Goal: Transaction & Acquisition: Purchase product/service

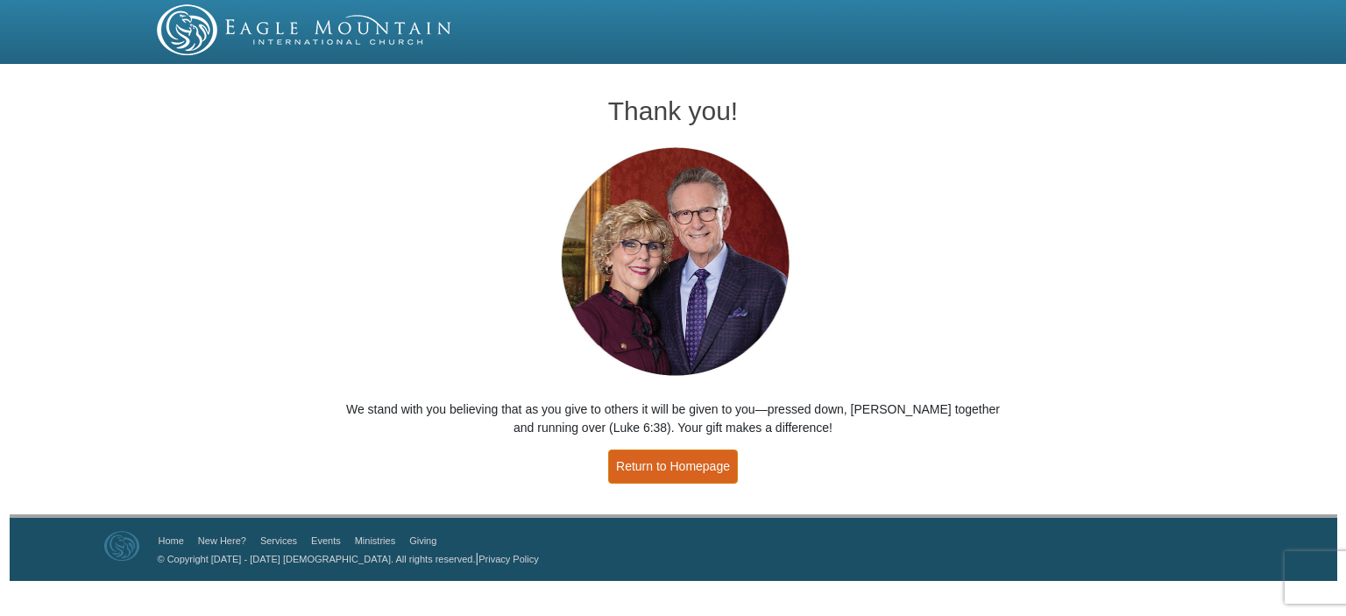
click at [675, 472] on link "Return to Homepage" at bounding box center [673, 467] width 130 height 34
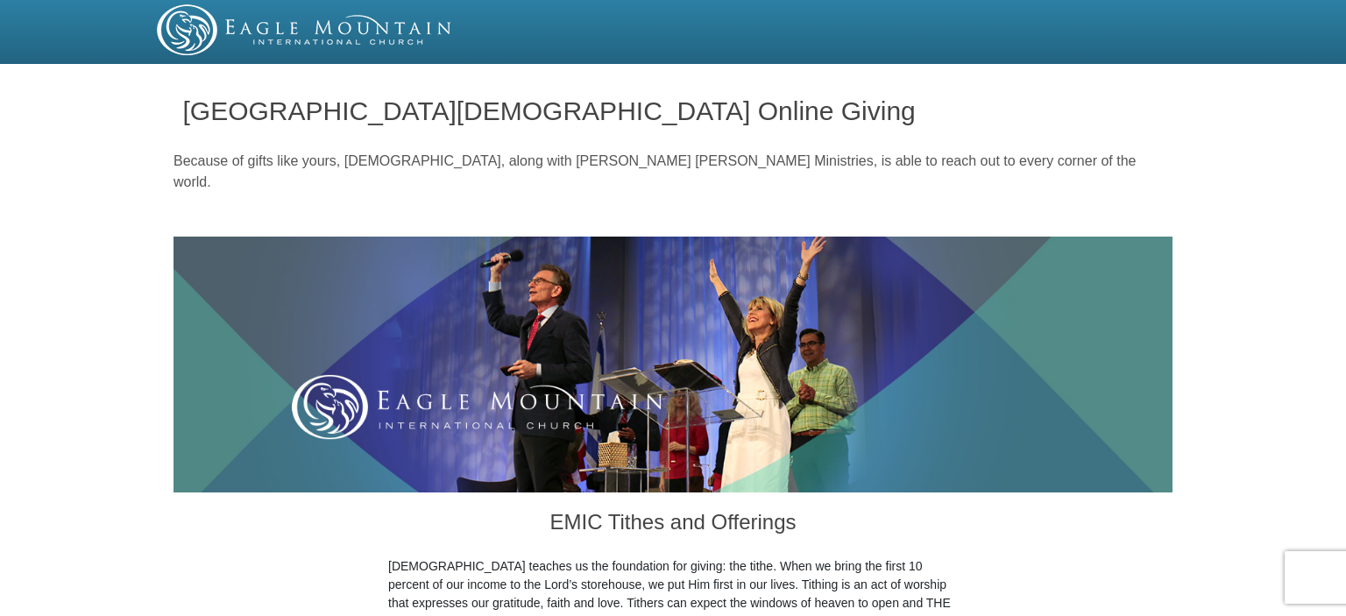
scroll to position [555, 0]
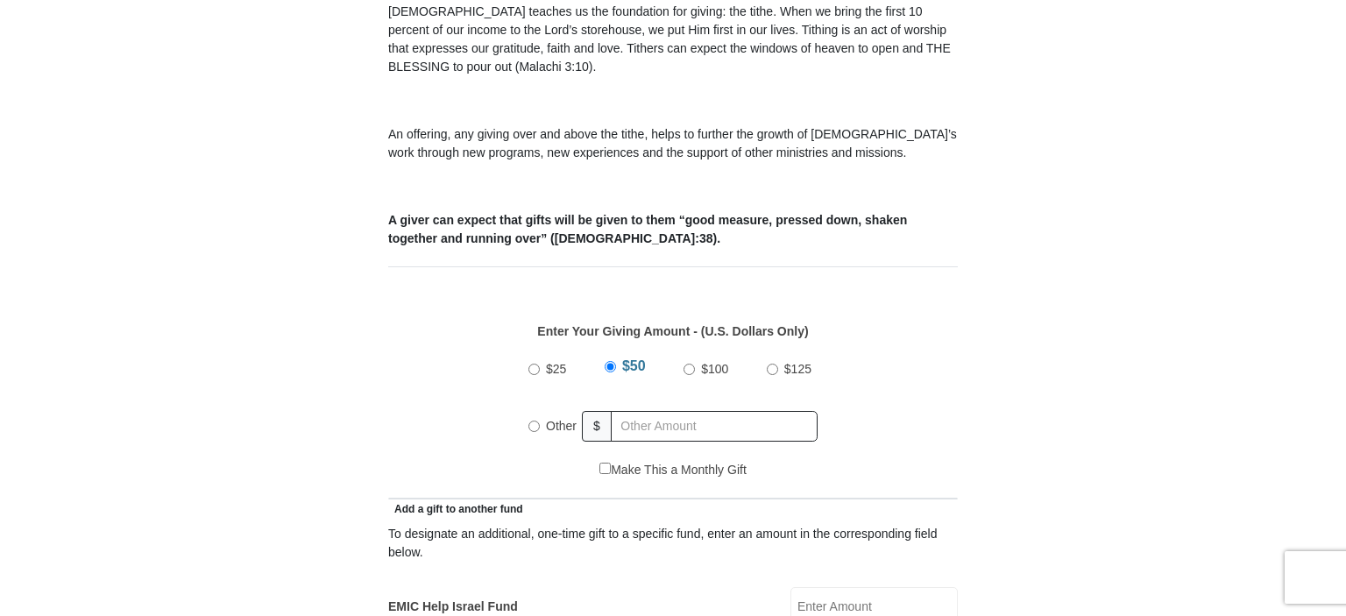
click at [535, 421] on input "Other" at bounding box center [534, 426] width 11 height 11
radio input "true"
type input "3200.00"
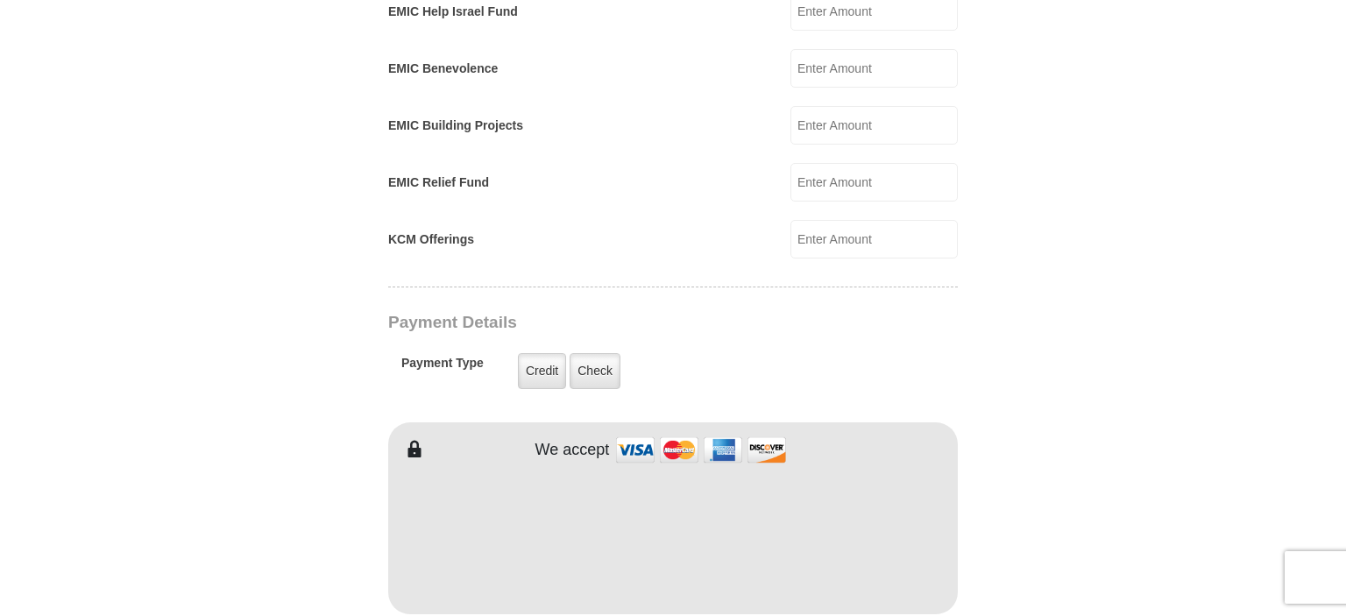
scroll to position [1203, 0]
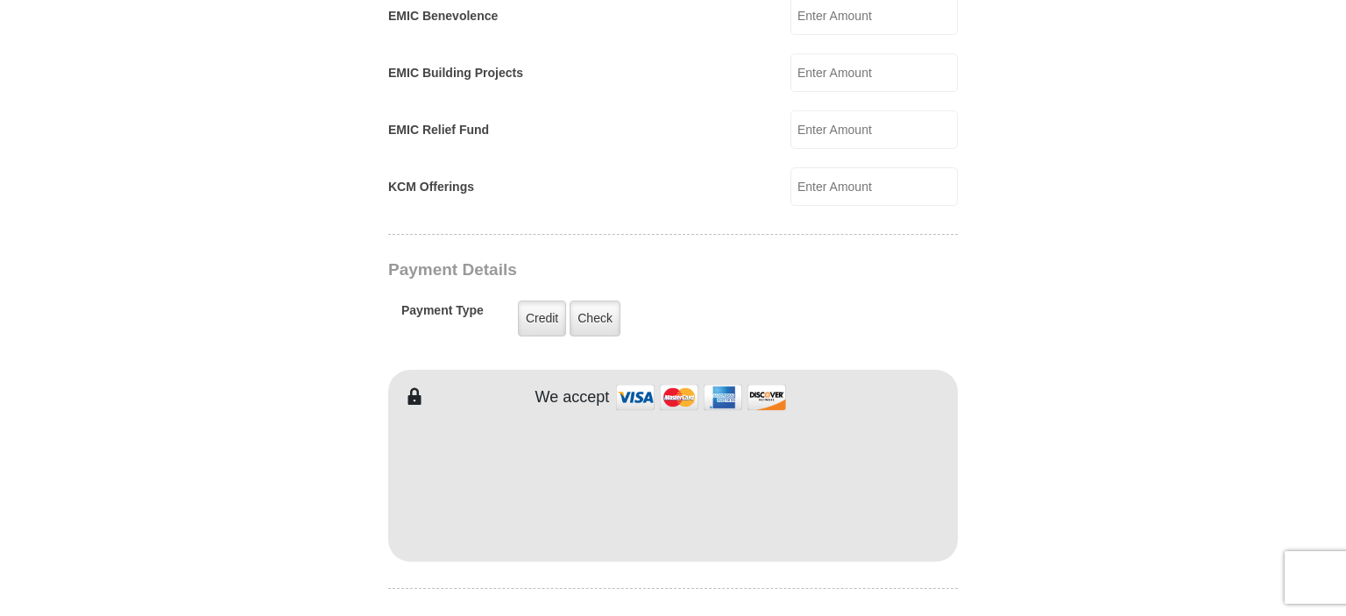
click at [784, 260] on div "Payment Details Payment Type Credit Credit Check Check" at bounding box center [611, 308] width 447 height 96
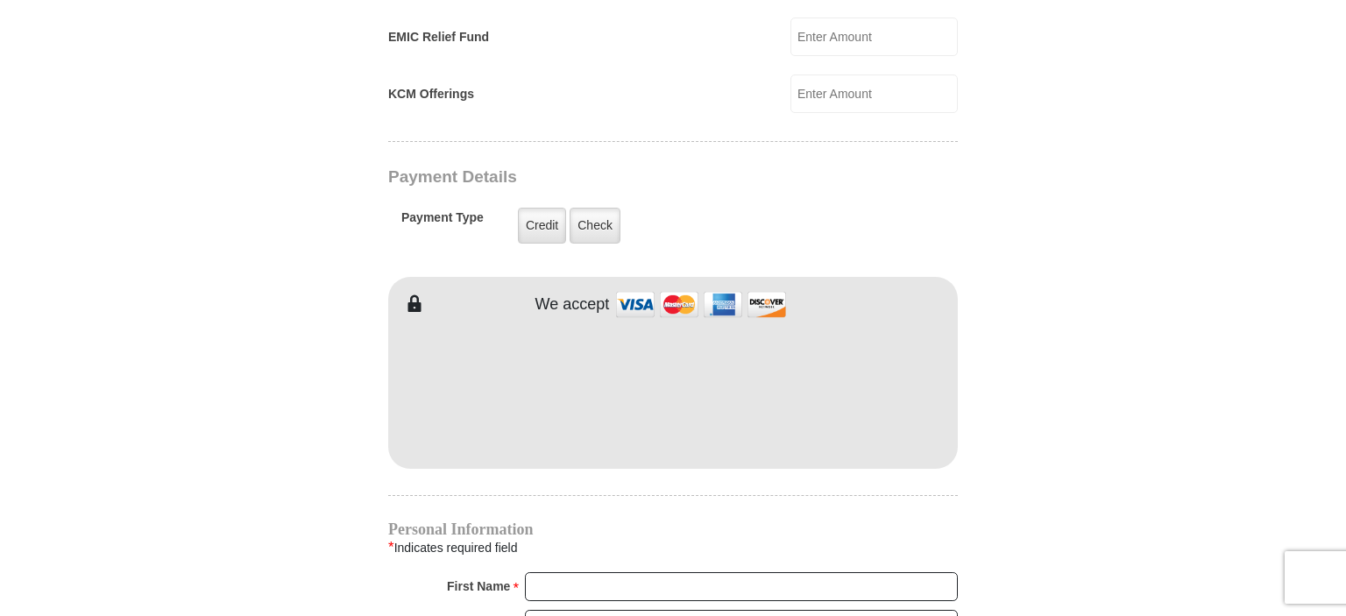
click at [1118, 380] on form "[GEOGRAPHIC_DATA][DEMOGRAPHIC_DATA] Online Giving Because of gifts like yours, …" at bounding box center [673, 57] width 999 height 2564
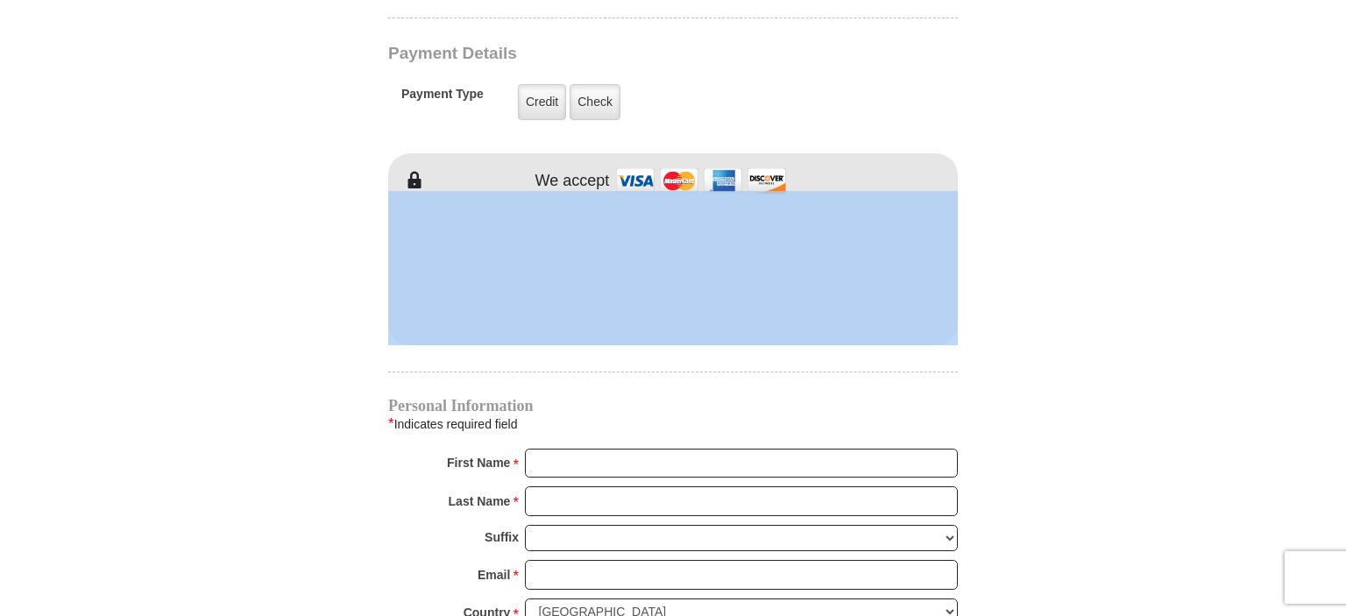
scroll to position [1480, 0]
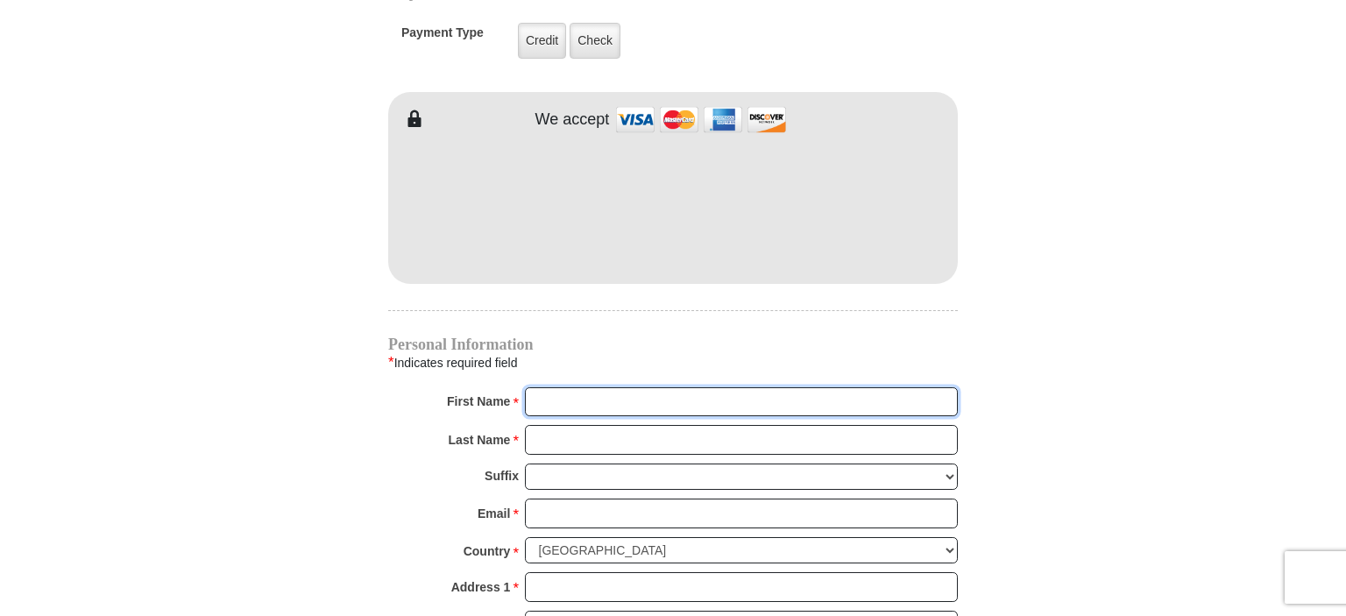
click at [559, 387] on input "First Name *" at bounding box center [741, 402] width 433 height 30
type input "Oscar"
click at [553, 430] on div "Last Name * Please enter Last Name" at bounding box center [673, 444] width 570 height 39
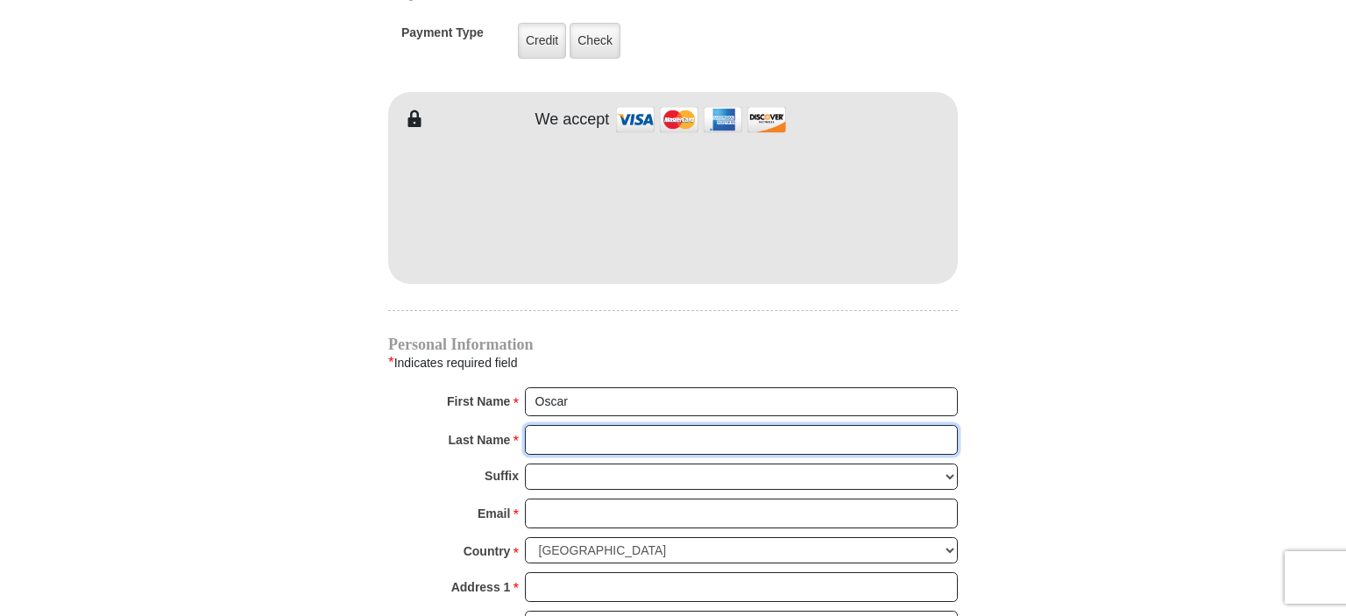
click at [559, 425] on input "Last Name *" at bounding box center [741, 440] width 433 height 30
type input "[PERSON_NAME]"
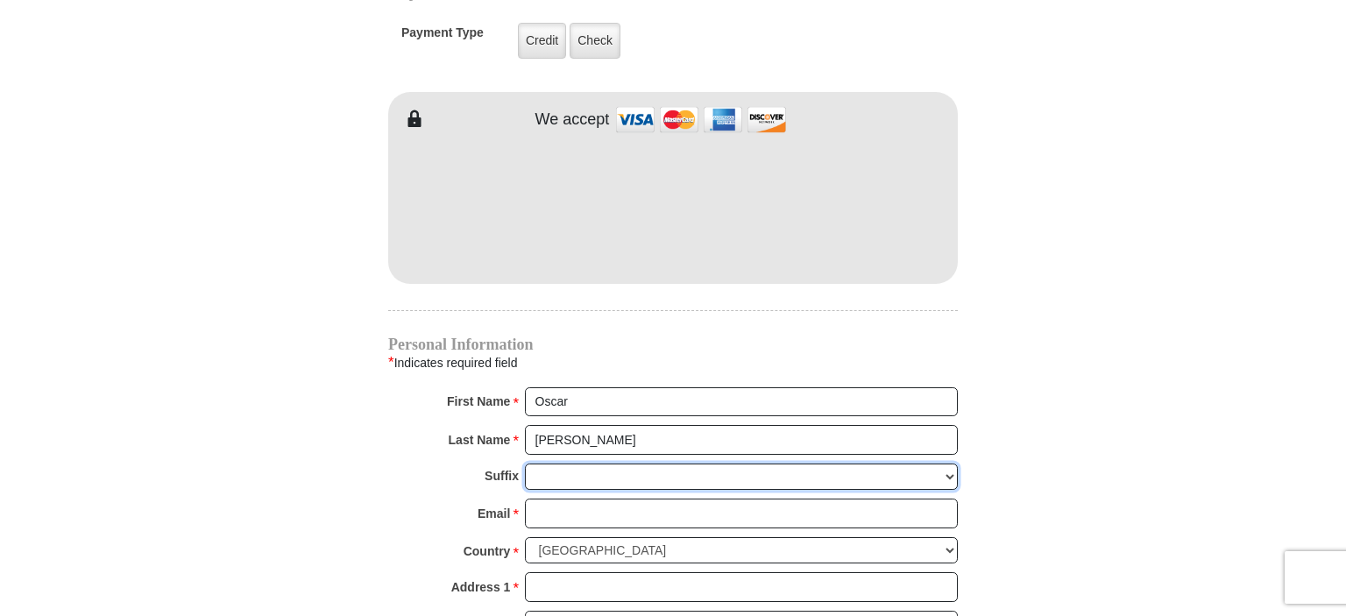
click at [525, 464] on select "[PERSON_NAME] I II III IV V VI" at bounding box center [741, 477] width 433 height 27
click at [391, 464] on div "Suffix [PERSON_NAME] I II III IV V VI" at bounding box center [673, 482] width 570 height 36
click at [568, 499] on input "Email *" at bounding box center [741, 514] width 433 height 30
type input "[EMAIL_ADDRESS][DOMAIN_NAME]"
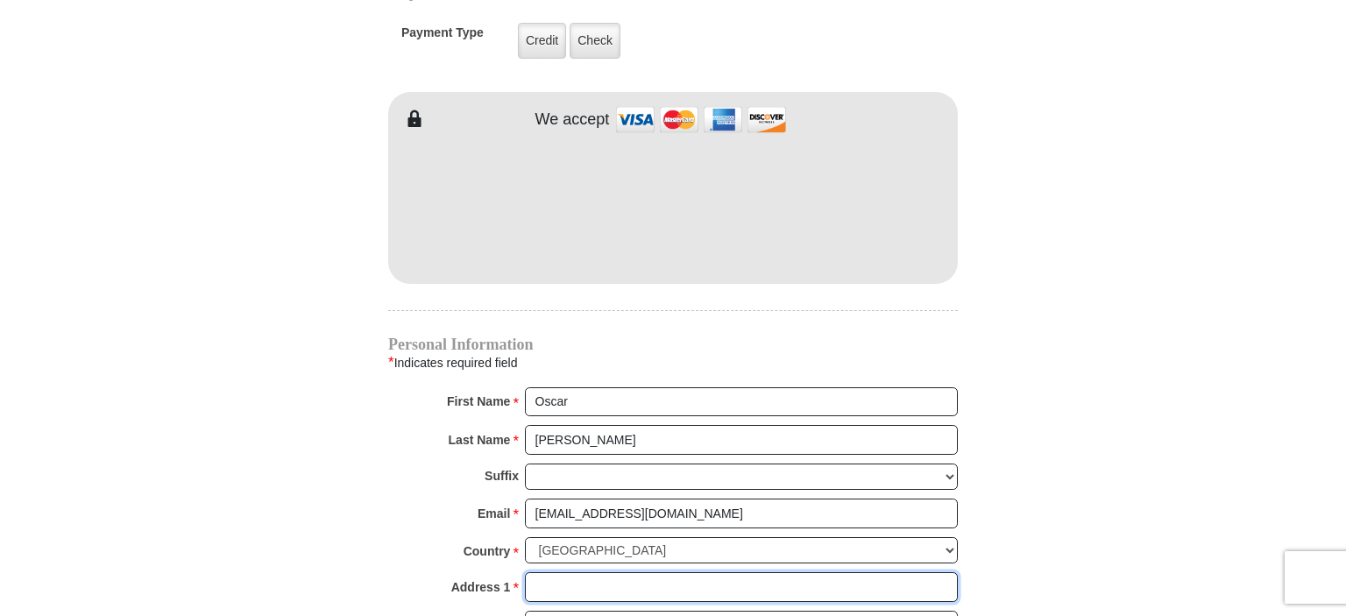
click at [603, 572] on input "Address 1 *" at bounding box center [741, 587] width 433 height 30
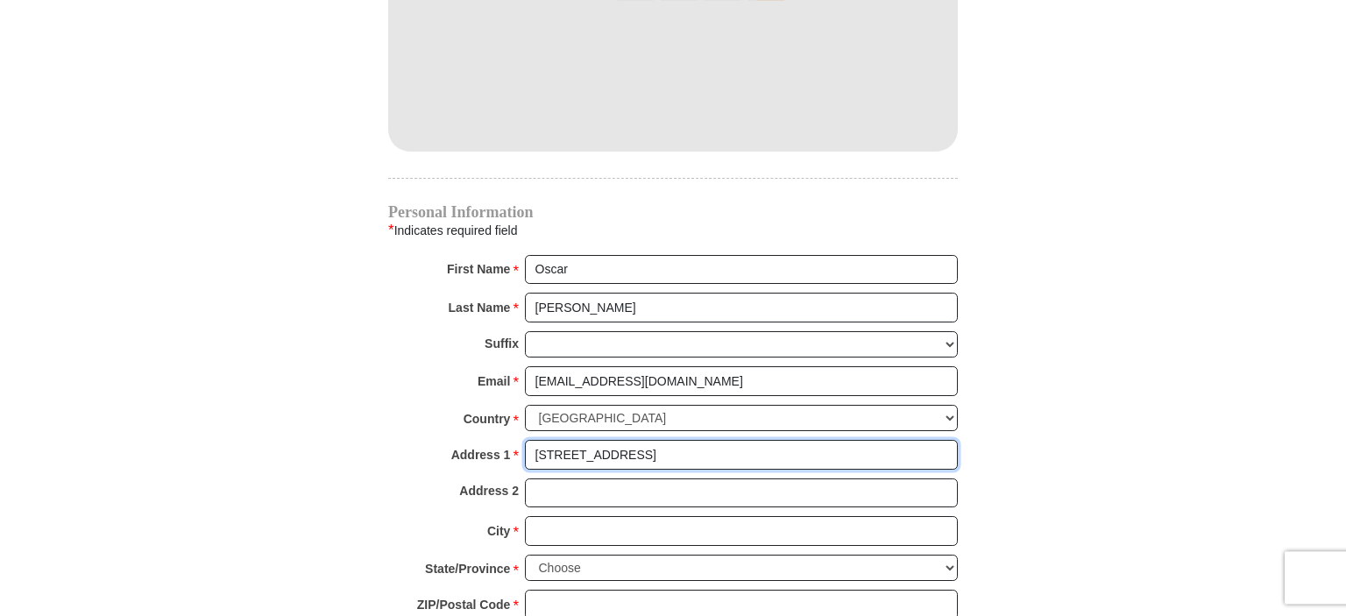
scroll to position [1665, 0]
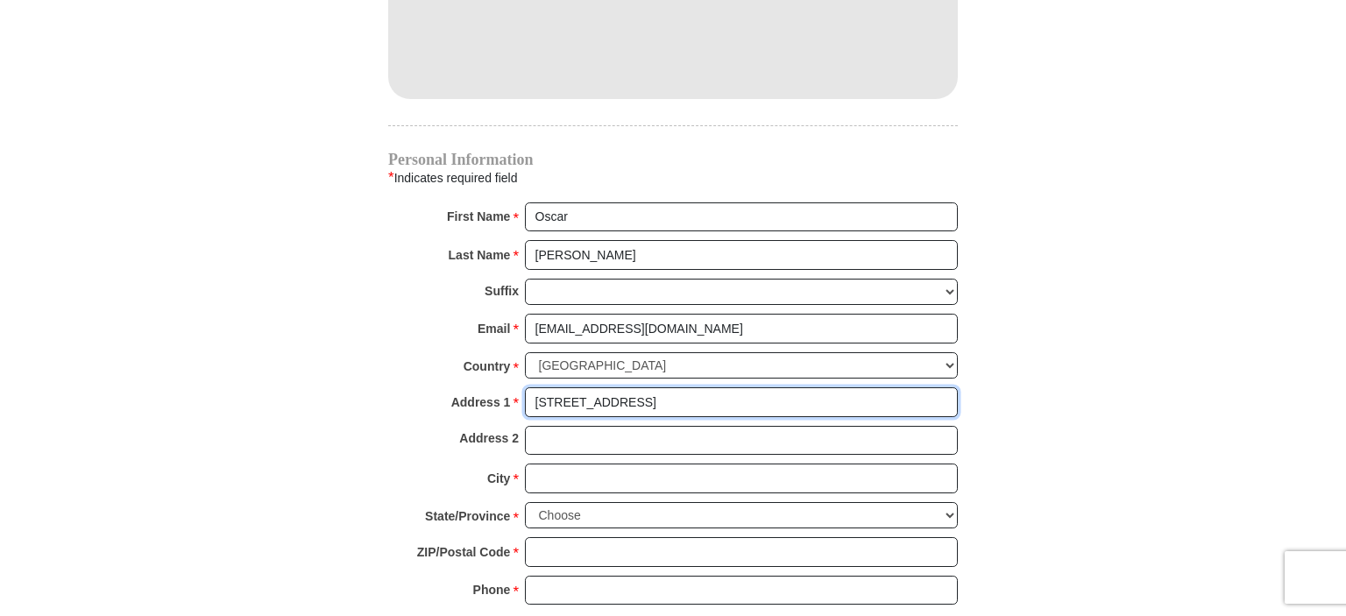
type input "[STREET_ADDRESS]"
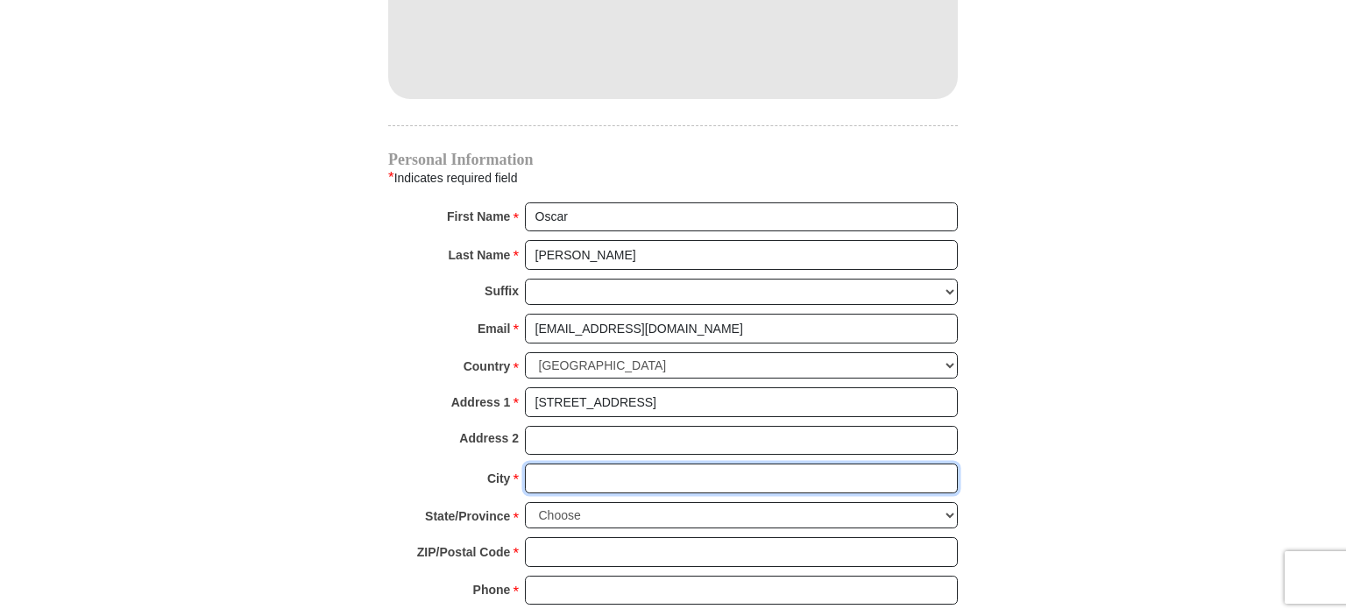
click at [562, 464] on input "City *" at bounding box center [741, 479] width 433 height 30
type input "Wilmington"
click at [525, 502] on select "Choose [US_STATE] [US_STATE] [US_STATE] [US_STATE] [US_STATE] Armed Forces Amer…" at bounding box center [741, 515] width 433 height 27
select select "CA"
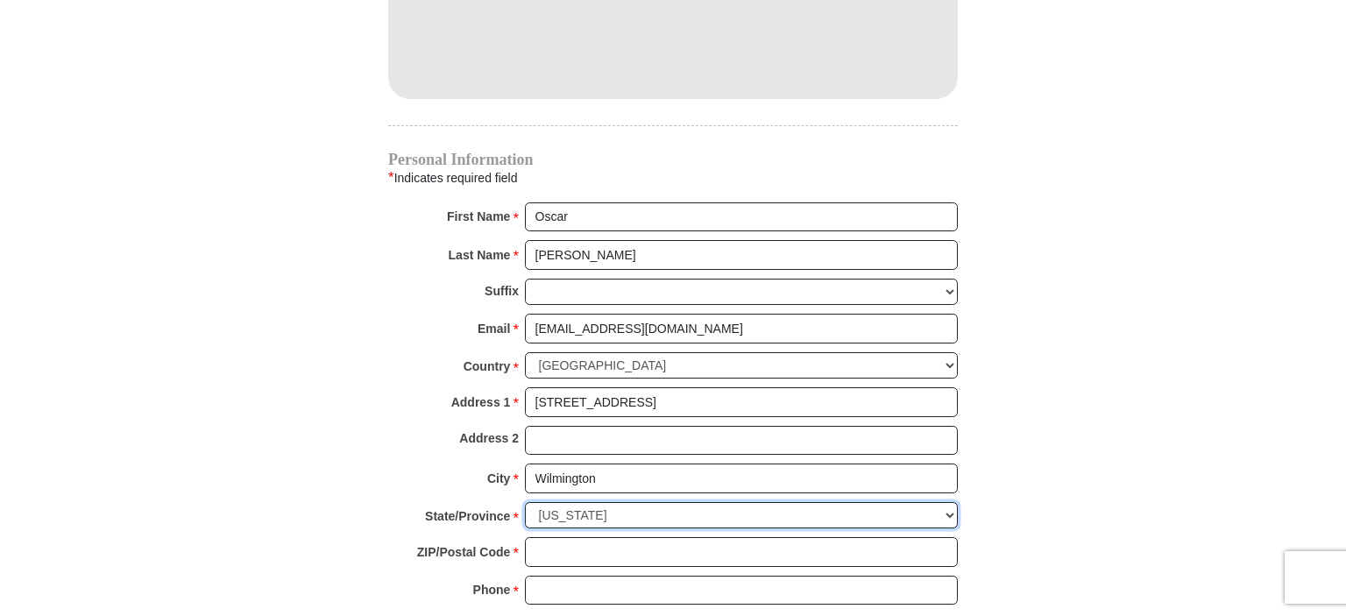
click option "[US_STATE]" at bounding box center [0, 0] width 0 height 0
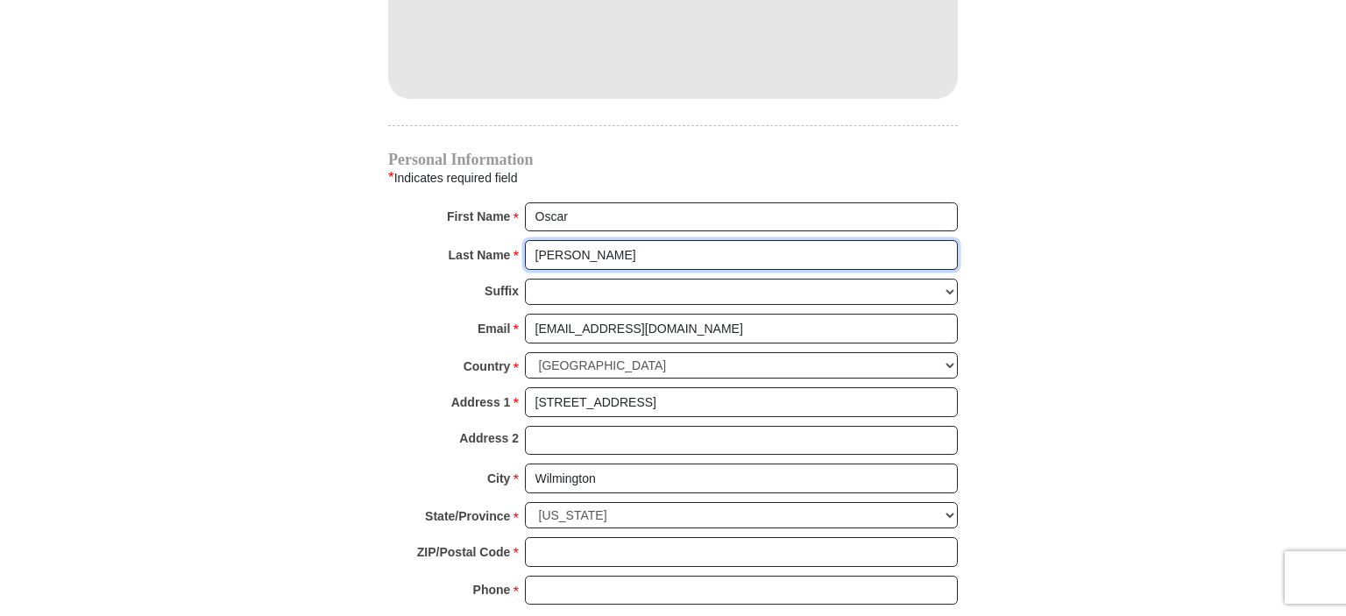
click at [552, 240] on input "[PERSON_NAME]" at bounding box center [741, 255] width 433 height 30
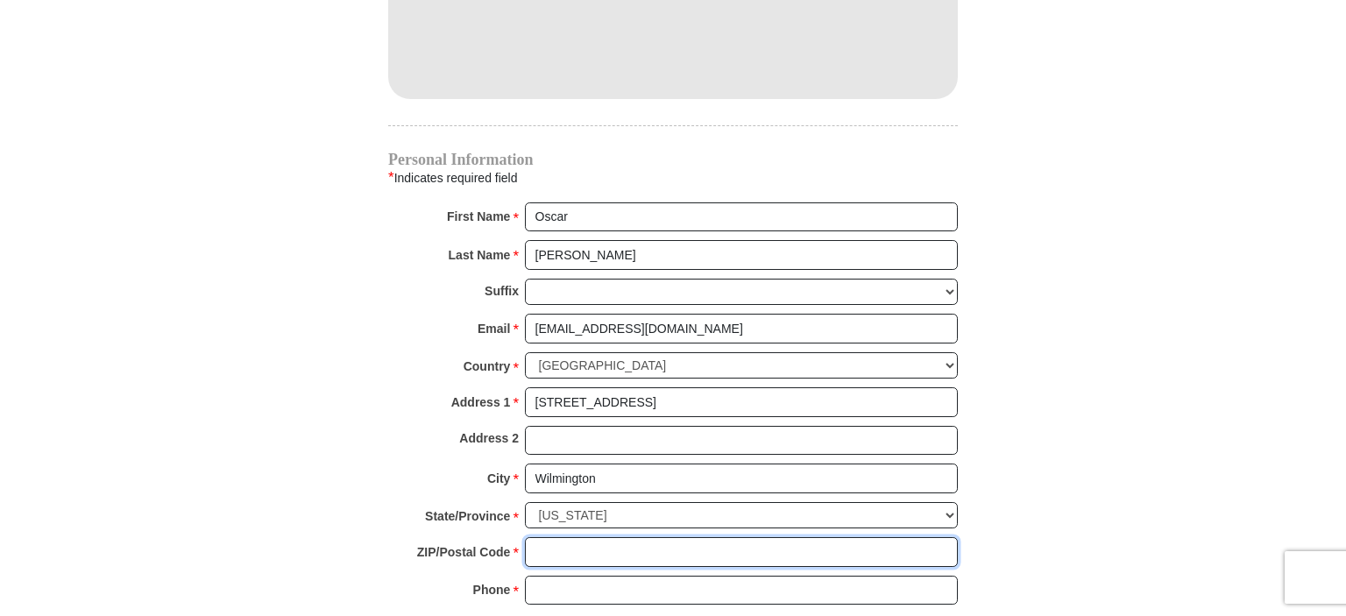
click at [570, 537] on input "ZIP/Postal Code *" at bounding box center [741, 552] width 433 height 30
type input "90744"
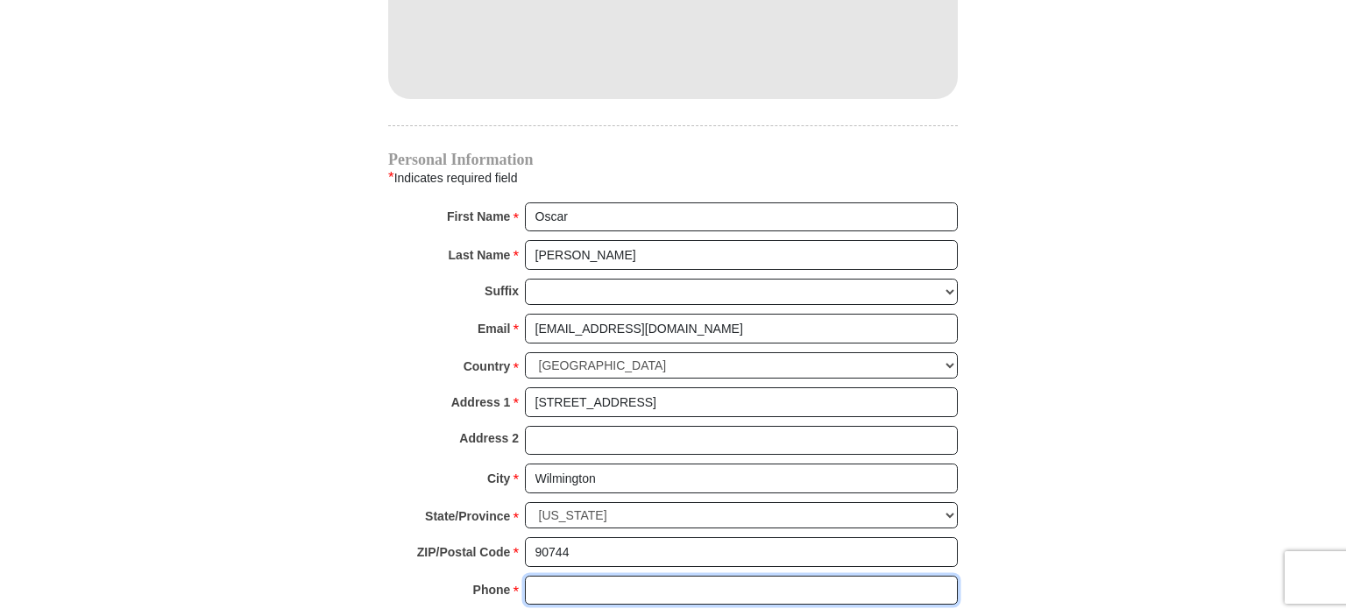
click at [573, 576] on input "Phone * *" at bounding box center [741, 591] width 433 height 30
type input "[PHONE_NUMBER]"
click at [571, 614] on div at bounding box center [673, 618] width 570 height 9
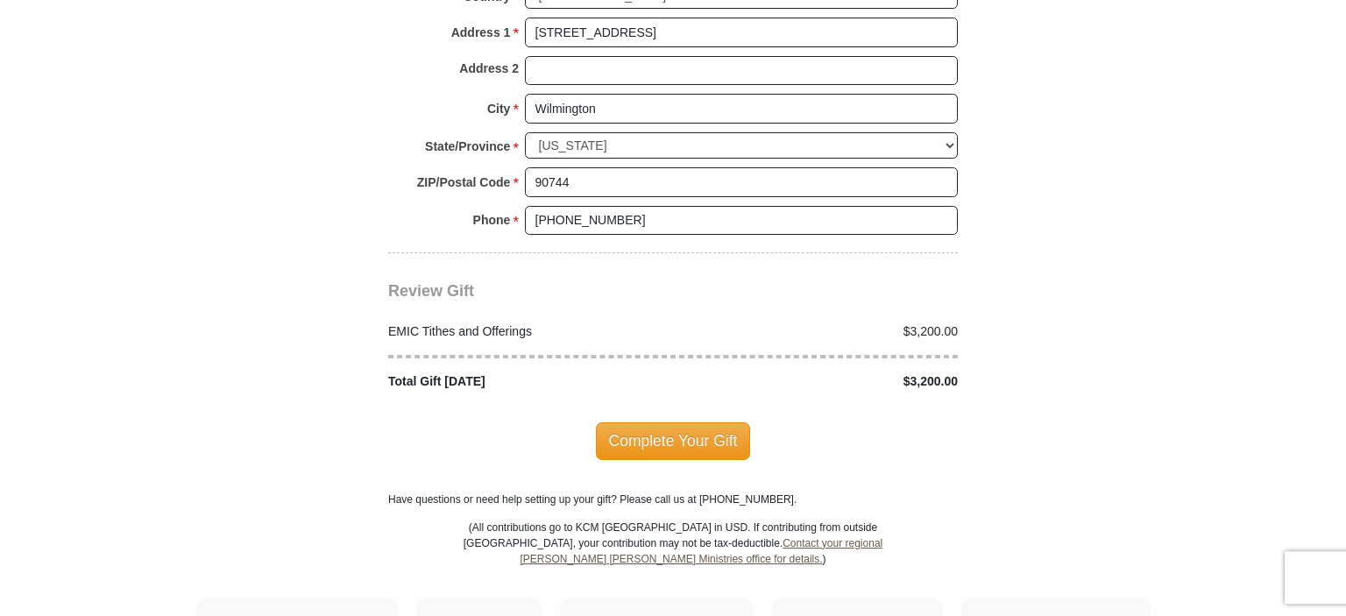
scroll to position [2036, 0]
click at [671, 422] on span "Complete Your Gift" at bounding box center [673, 440] width 155 height 37
